Goal: Task Accomplishment & Management: Manage account settings

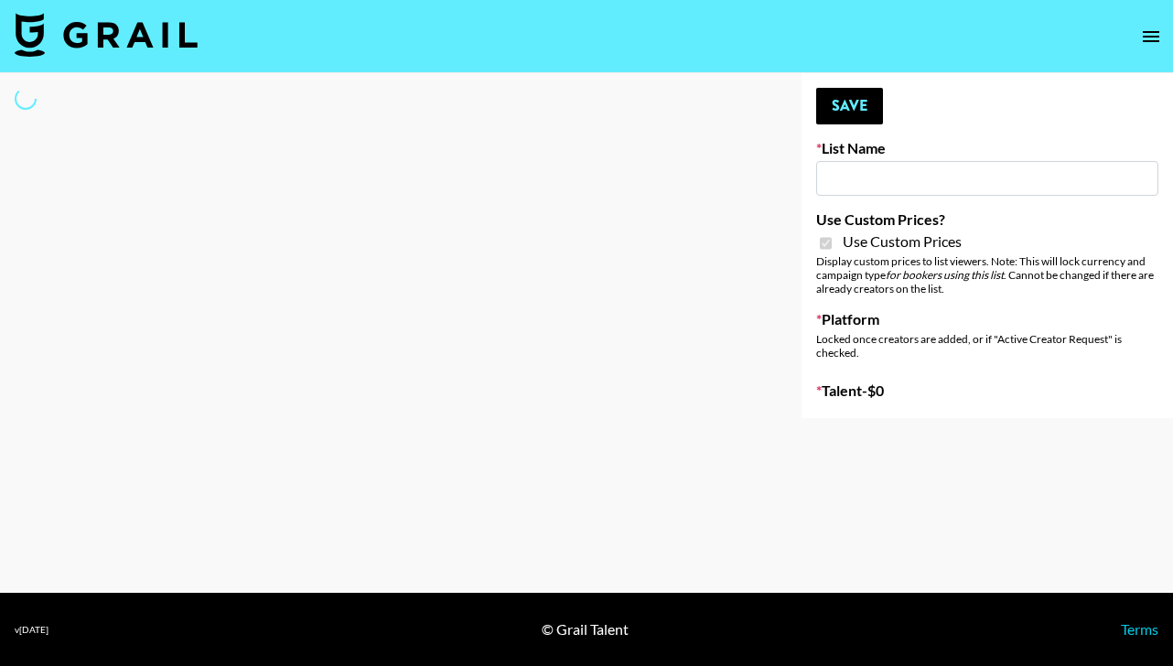
type input "[PERSON_NAME] ([DATE])"
checkbox input "true"
select select "Brand"
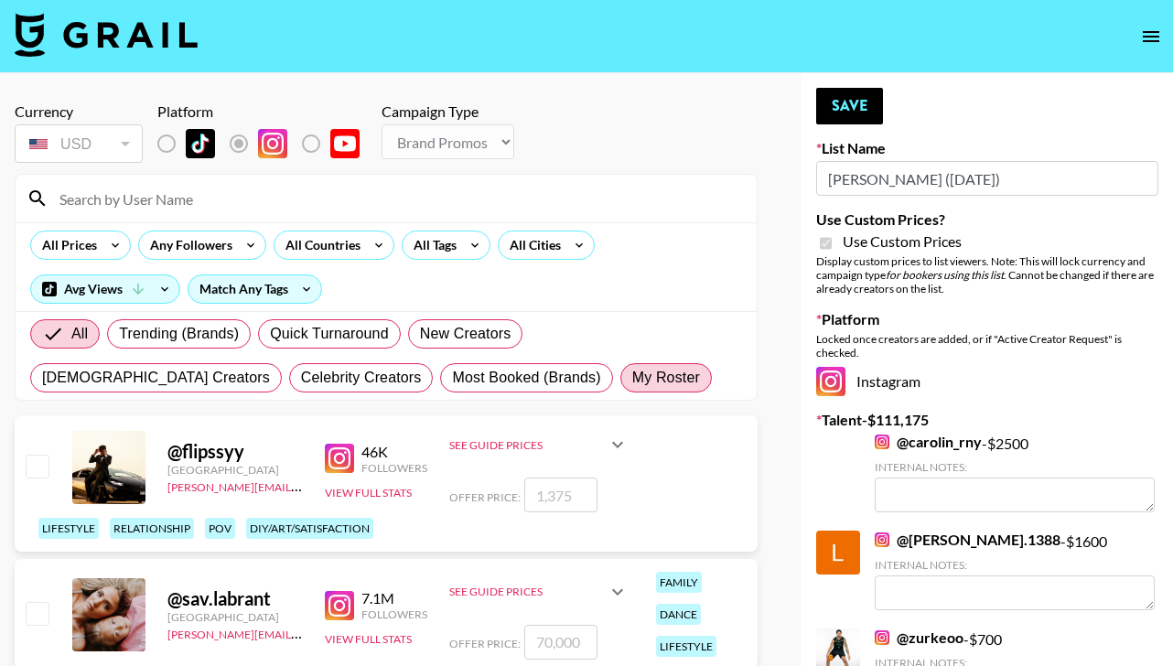
click at [632, 370] on span "My Roster" at bounding box center [666, 378] width 68 height 22
click at [632, 378] on input "My Roster" at bounding box center [632, 378] width 0 height 0
radio input "true"
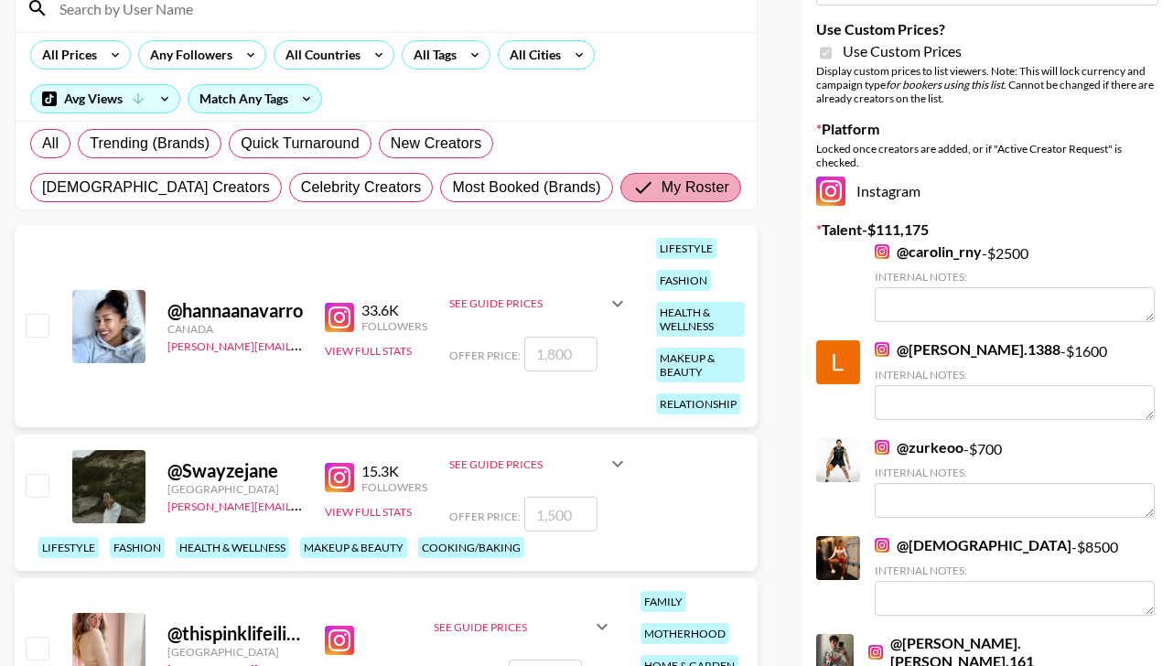
scroll to position [192, 0]
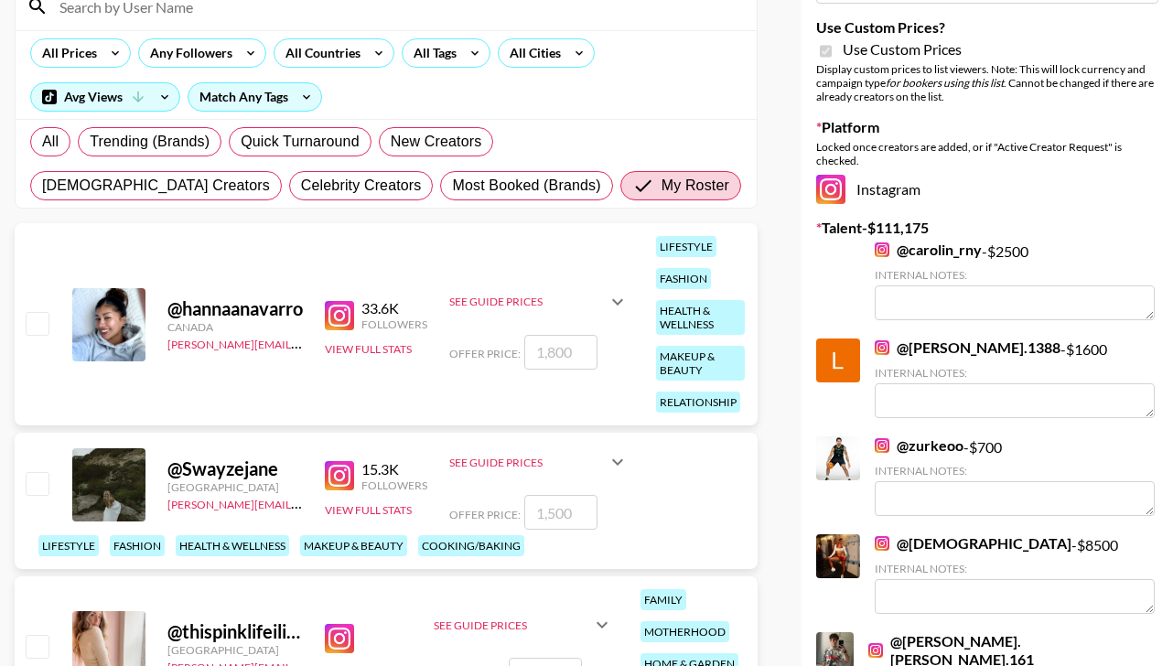
click at [565, 360] on input "number" at bounding box center [560, 352] width 73 height 35
checkbox input "true"
type input "1500"
click at [578, 505] on input "number" at bounding box center [560, 512] width 73 height 35
checkbox input "true"
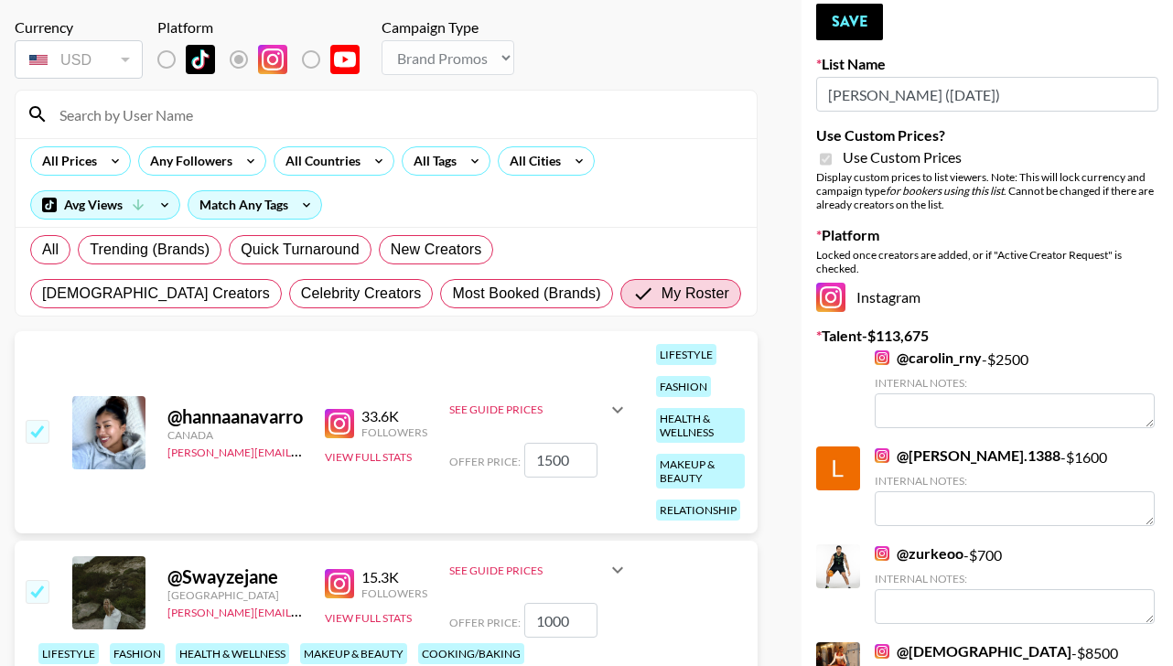
scroll to position [0, 0]
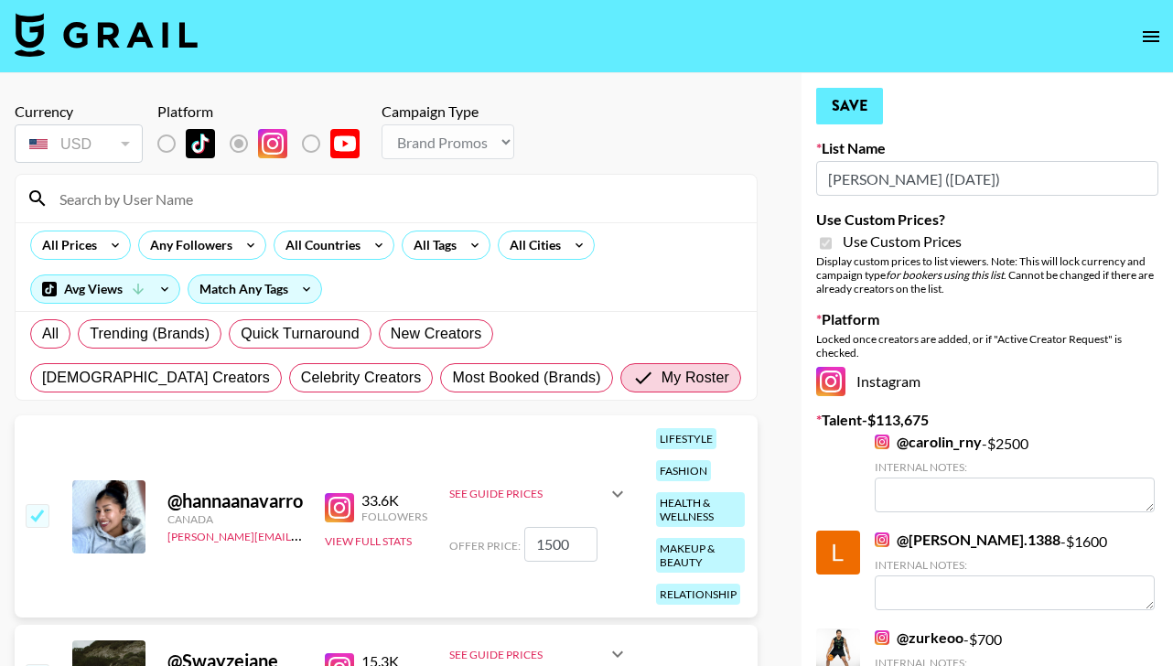
type input "1000"
click at [849, 103] on button "Save" at bounding box center [849, 106] width 67 height 37
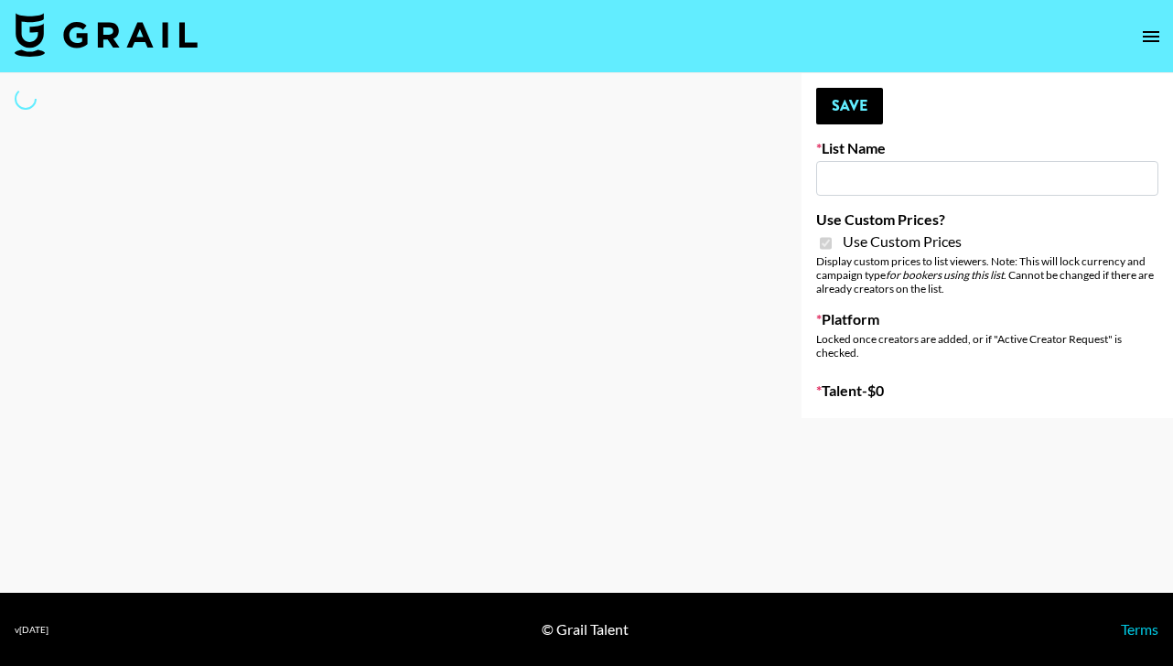
type input "dde"
checkbox input "true"
select select "Brand"
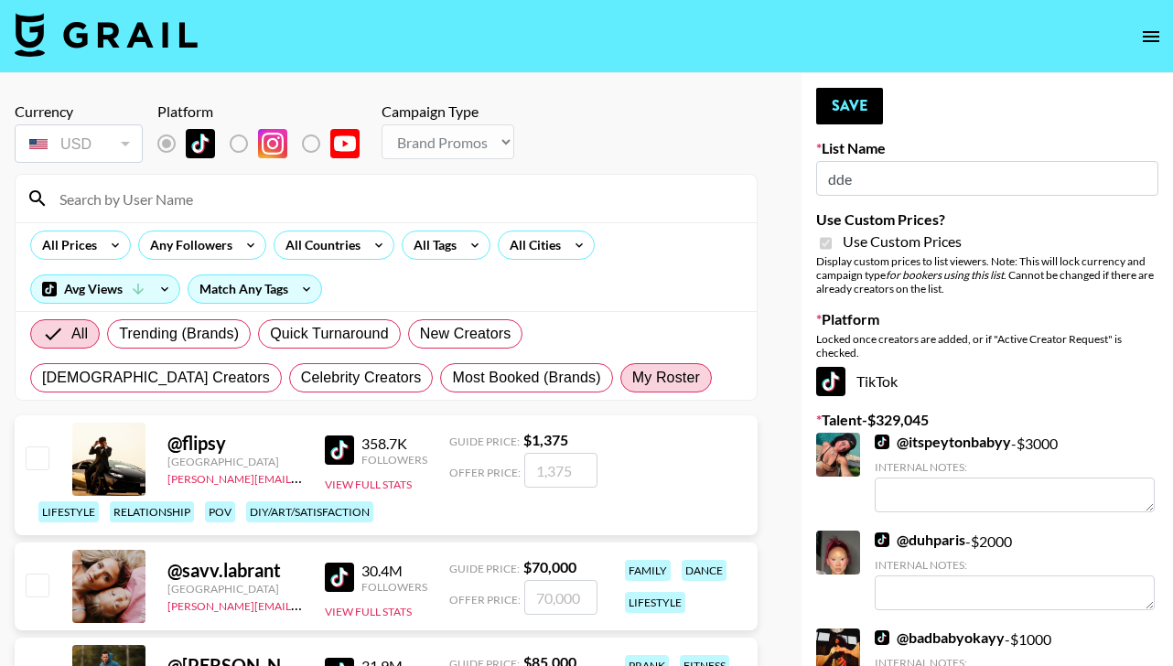
click at [632, 375] on span "My Roster" at bounding box center [666, 378] width 68 height 22
click at [632, 378] on input "My Roster" at bounding box center [632, 378] width 0 height 0
radio input "true"
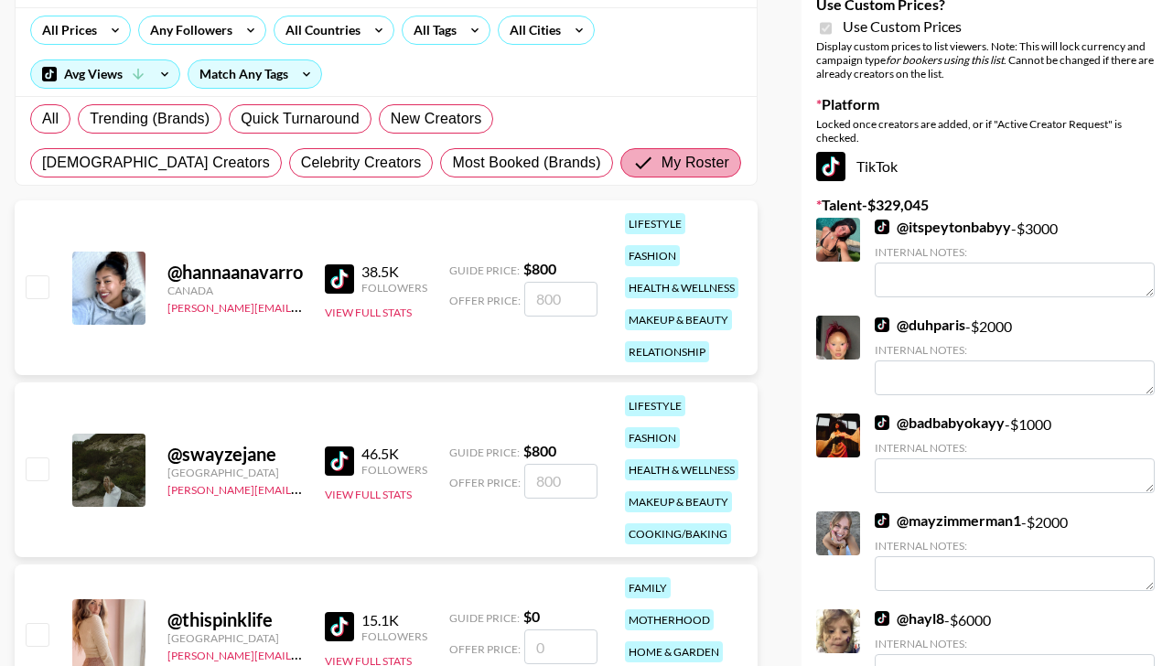
scroll to position [217, 0]
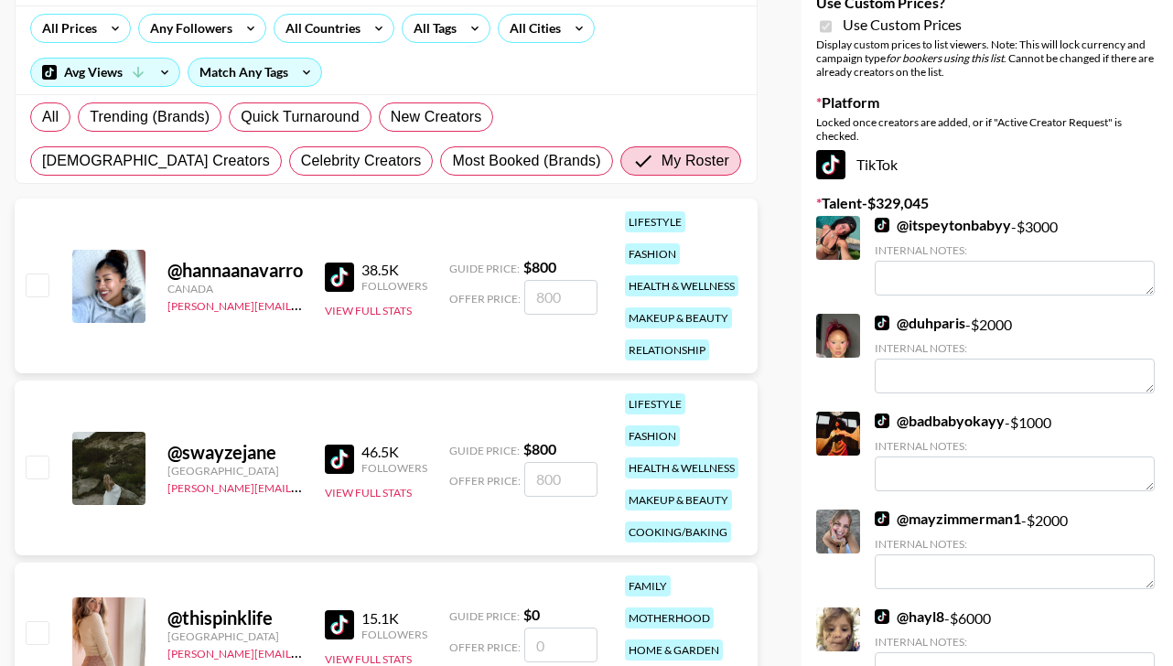
click at [578, 478] on input "number" at bounding box center [560, 479] width 73 height 35
type input "8"
checkbox input "false"
type input "80"
checkbox input "true"
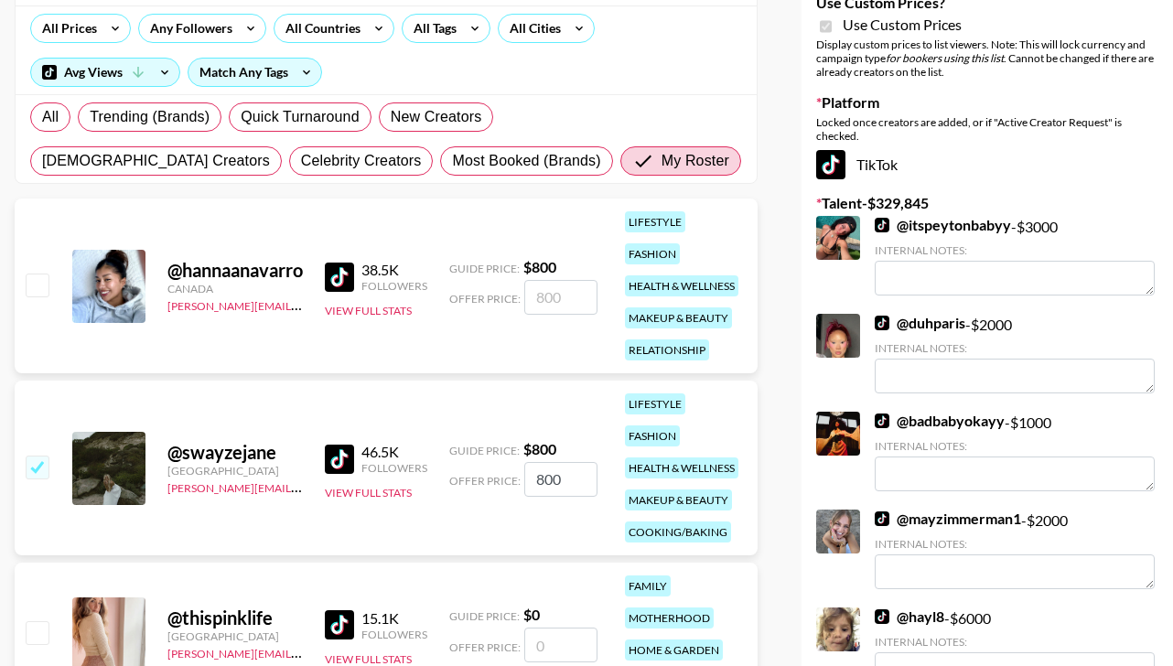
type input "800"
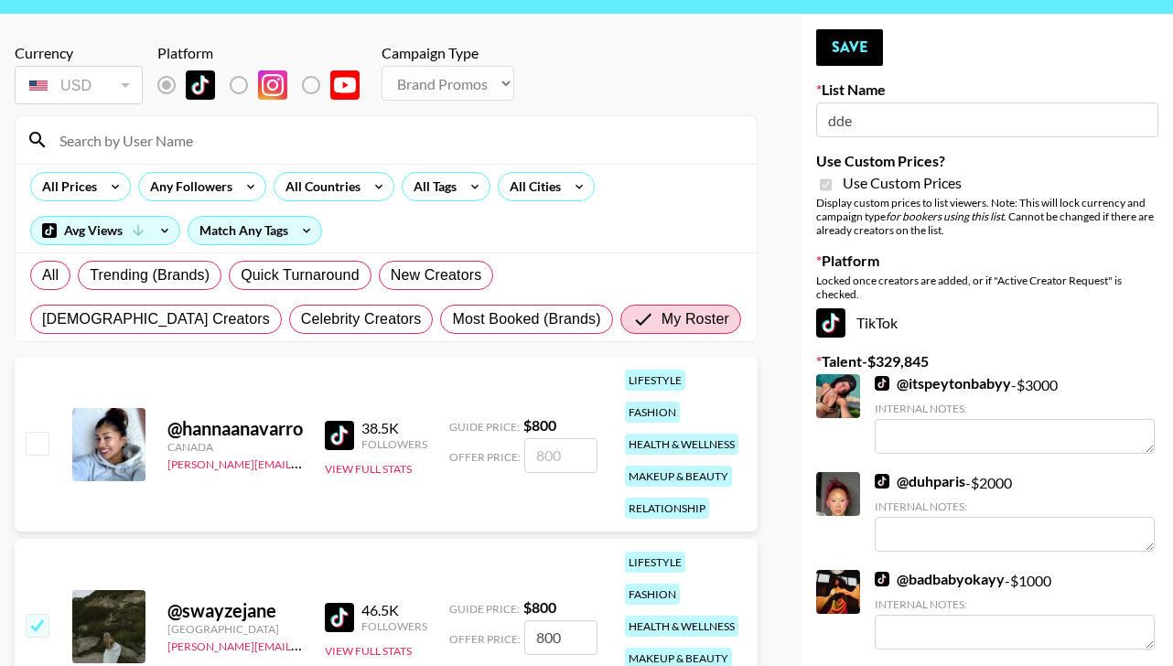
scroll to position [20, 0]
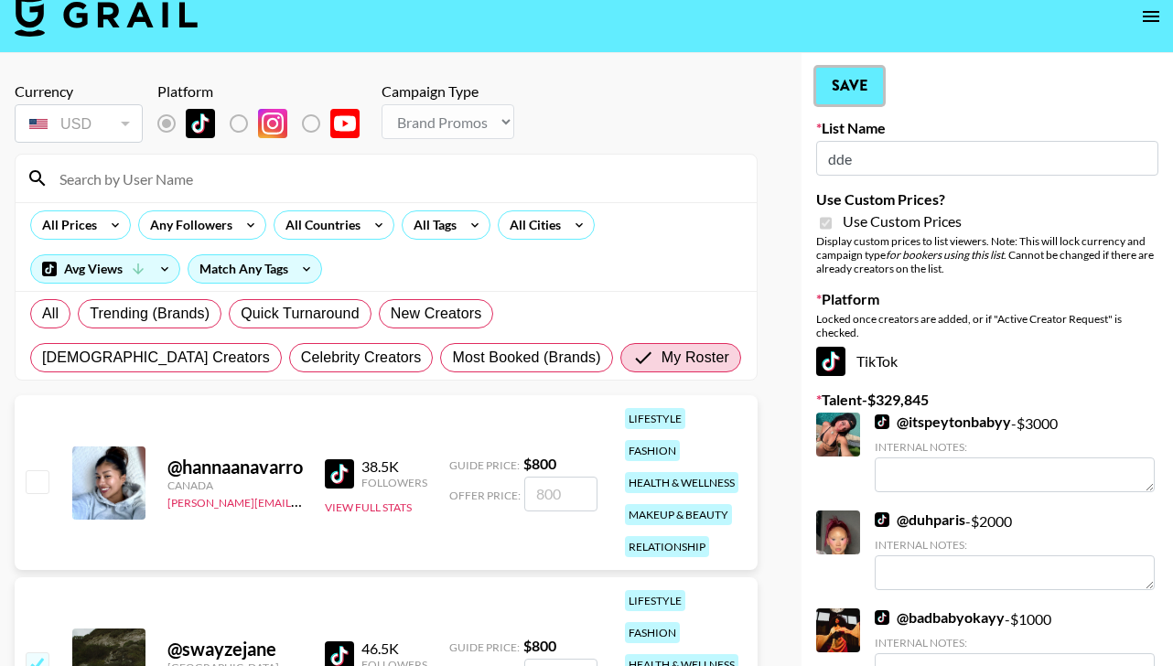
drag, startPoint x: 860, startPoint y: 82, endPoint x: 747, endPoint y: 185, distance: 152.2
click at [860, 82] on button "Save" at bounding box center [849, 86] width 67 height 37
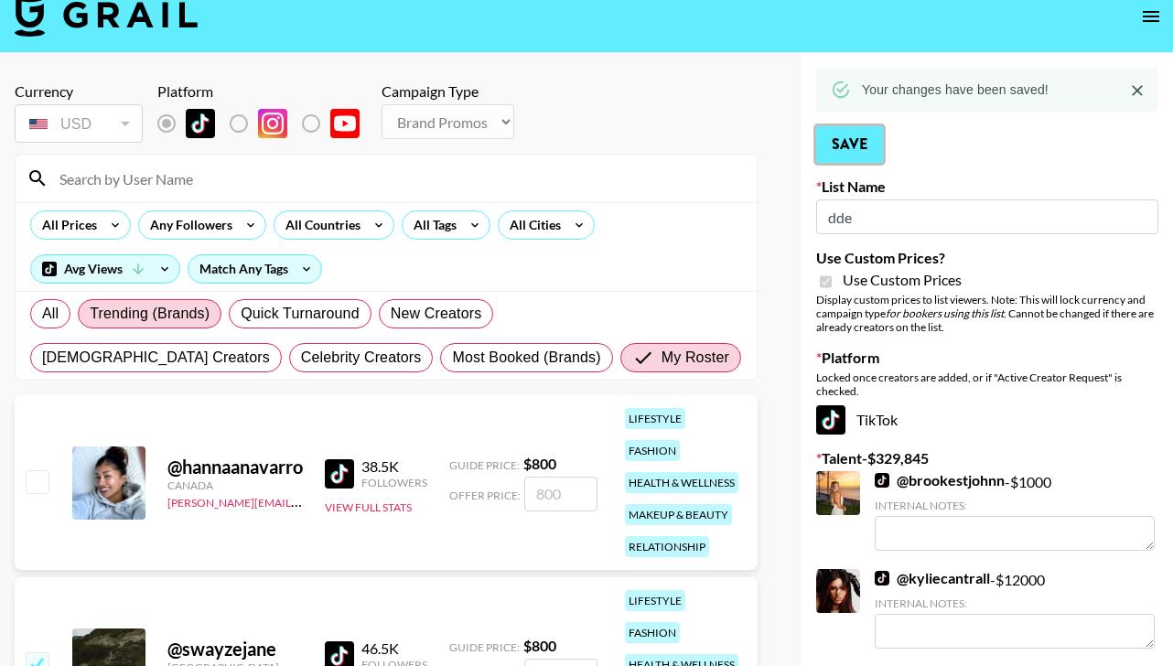
scroll to position [321, 0]
